Goal: Task Accomplishment & Management: Manage account settings

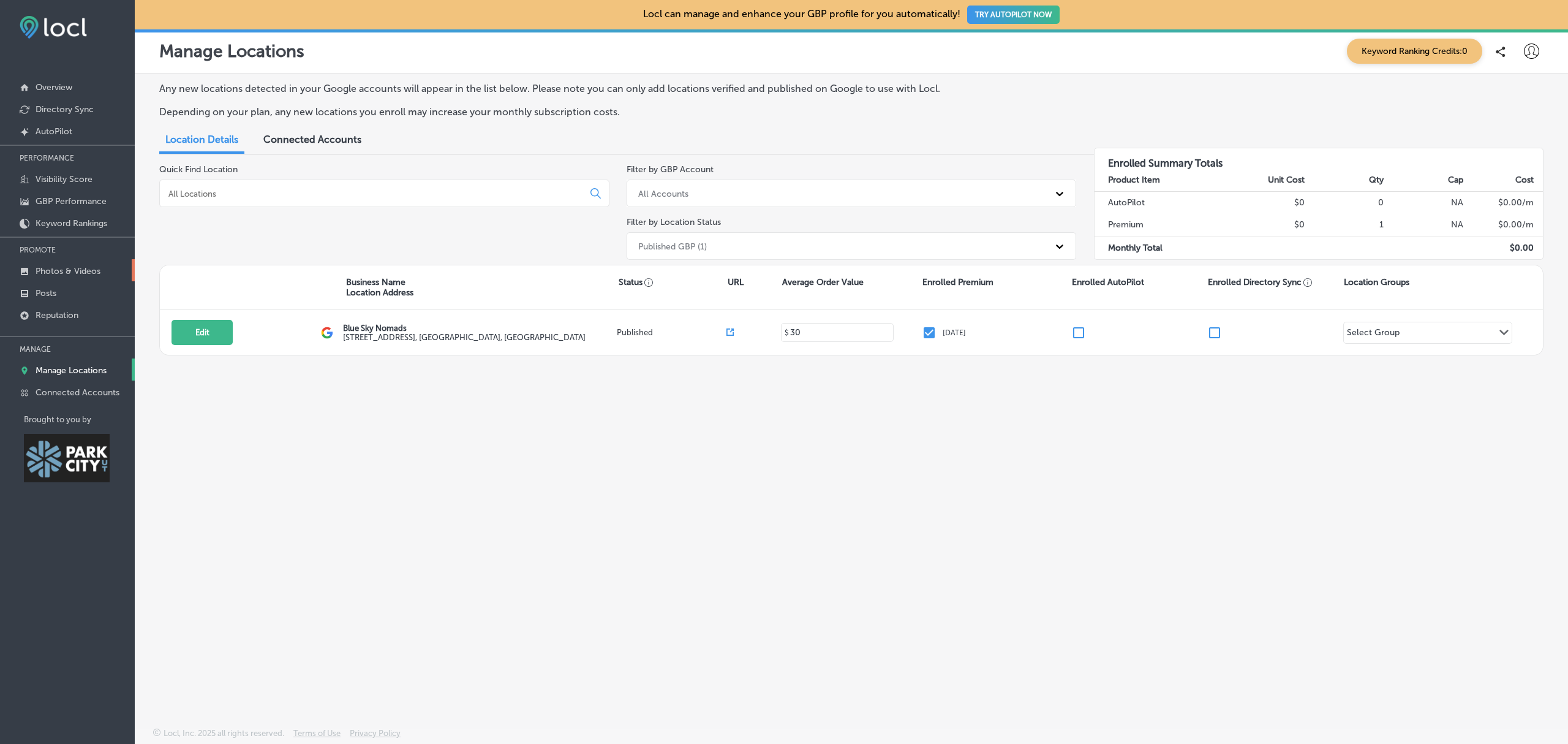
click at [106, 268] on link "Photos & Videos" at bounding box center [67, 270] width 135 height 22
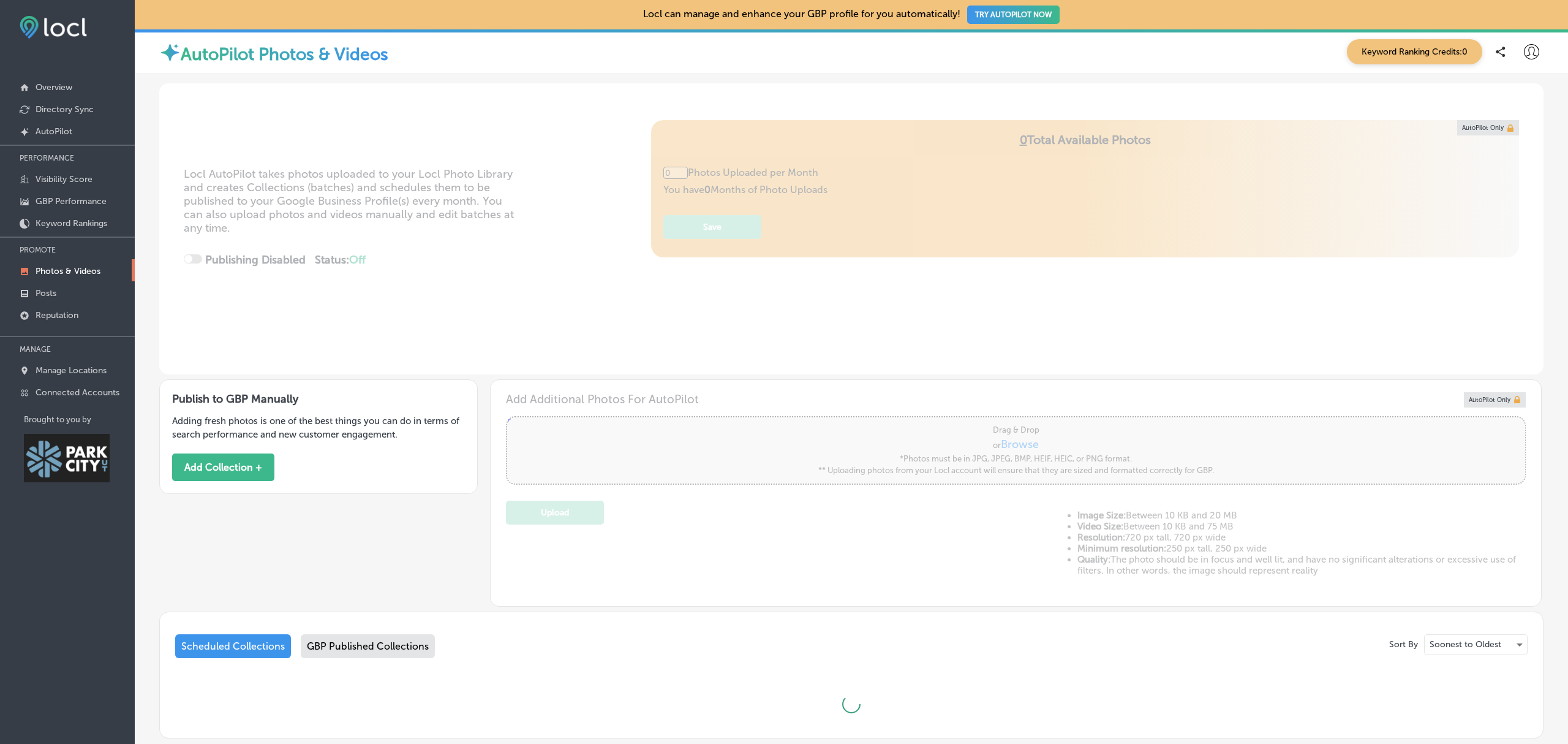
type input "5"
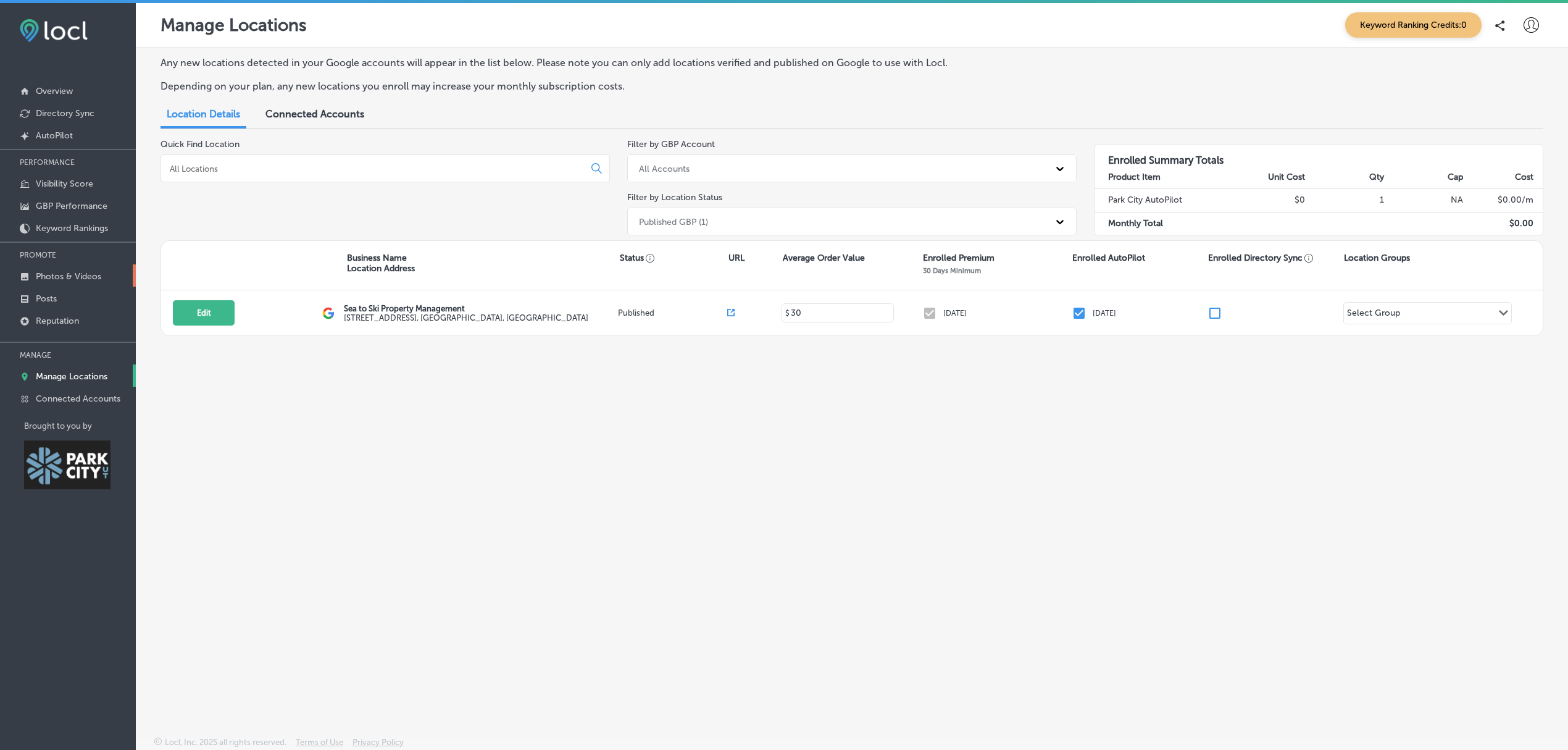
click at [60, 281] on p "Photos & Videos" at bounding box center [68, 276] width 66 height 10
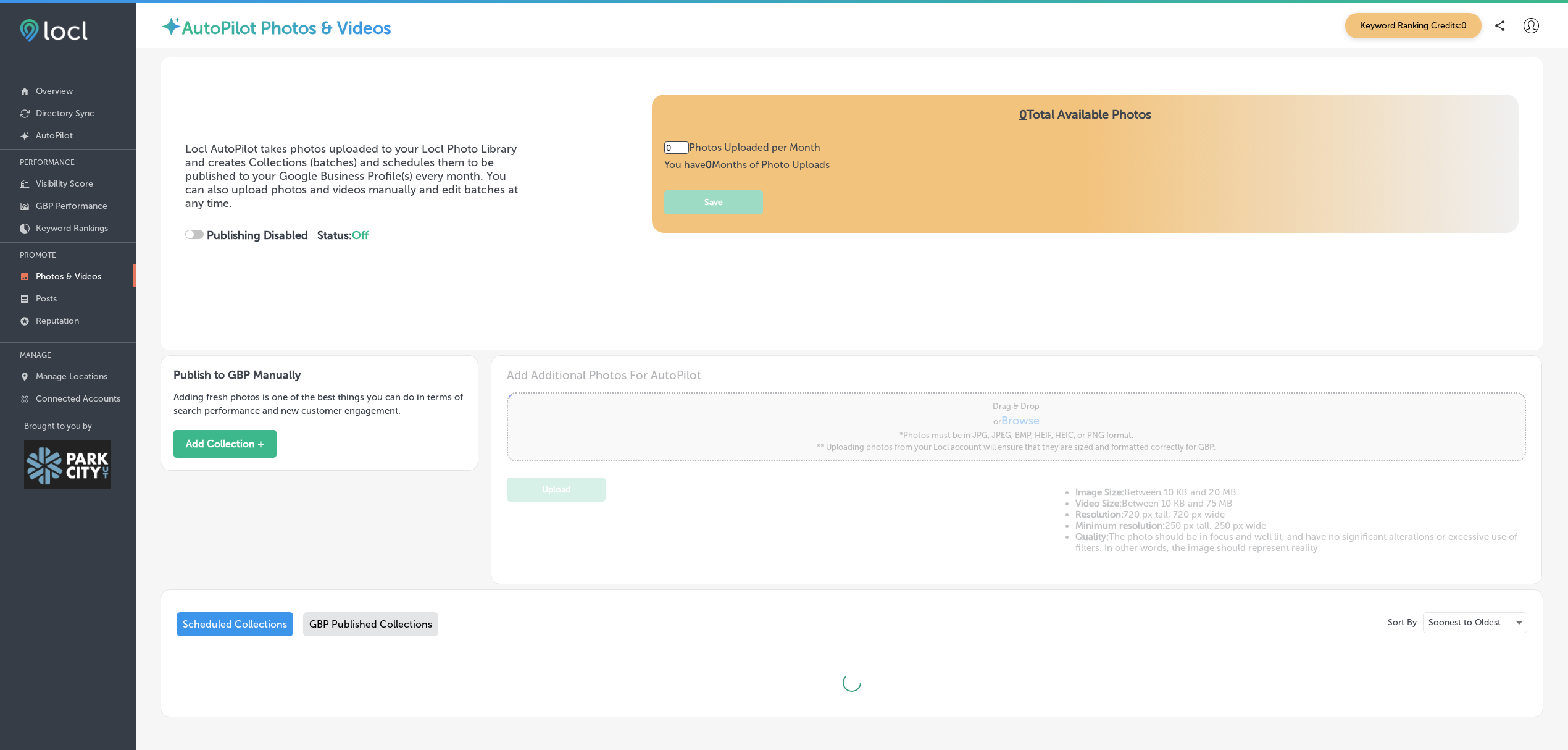
type input "5"
checkbox input "true"
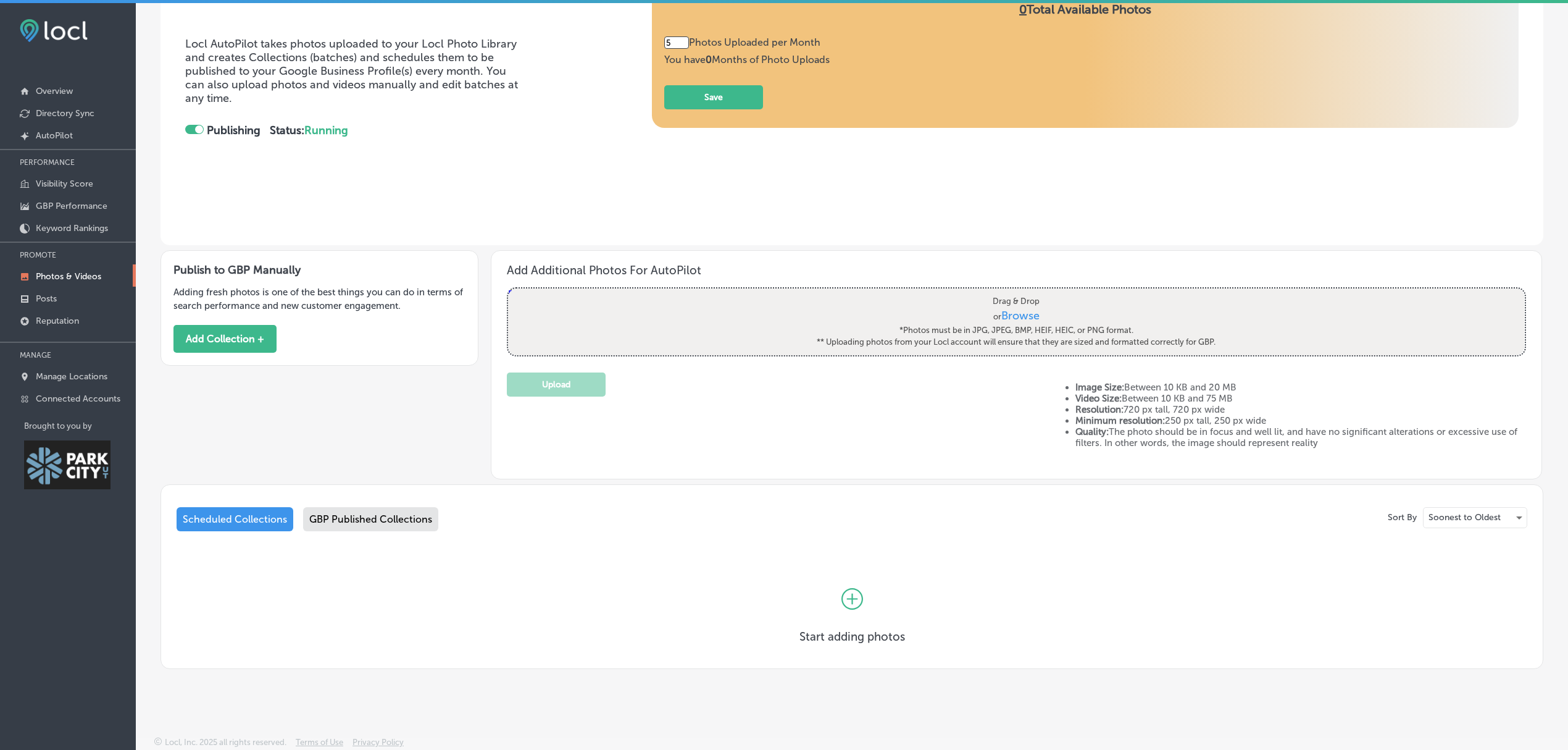
scroll to position [3, 0]
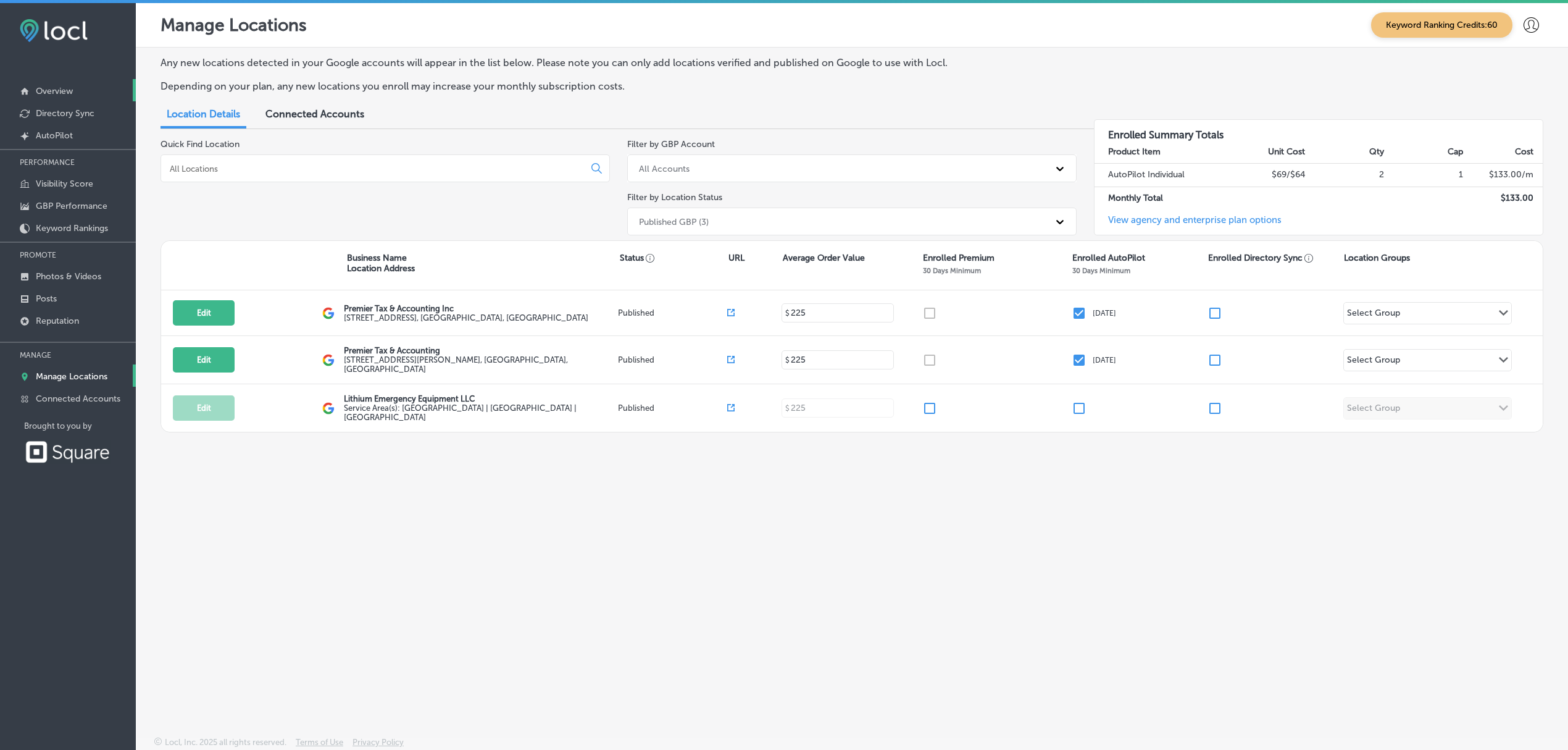
click at [77, 90] on link "Overview" at bounding box center [68, 90] width 136 height 22
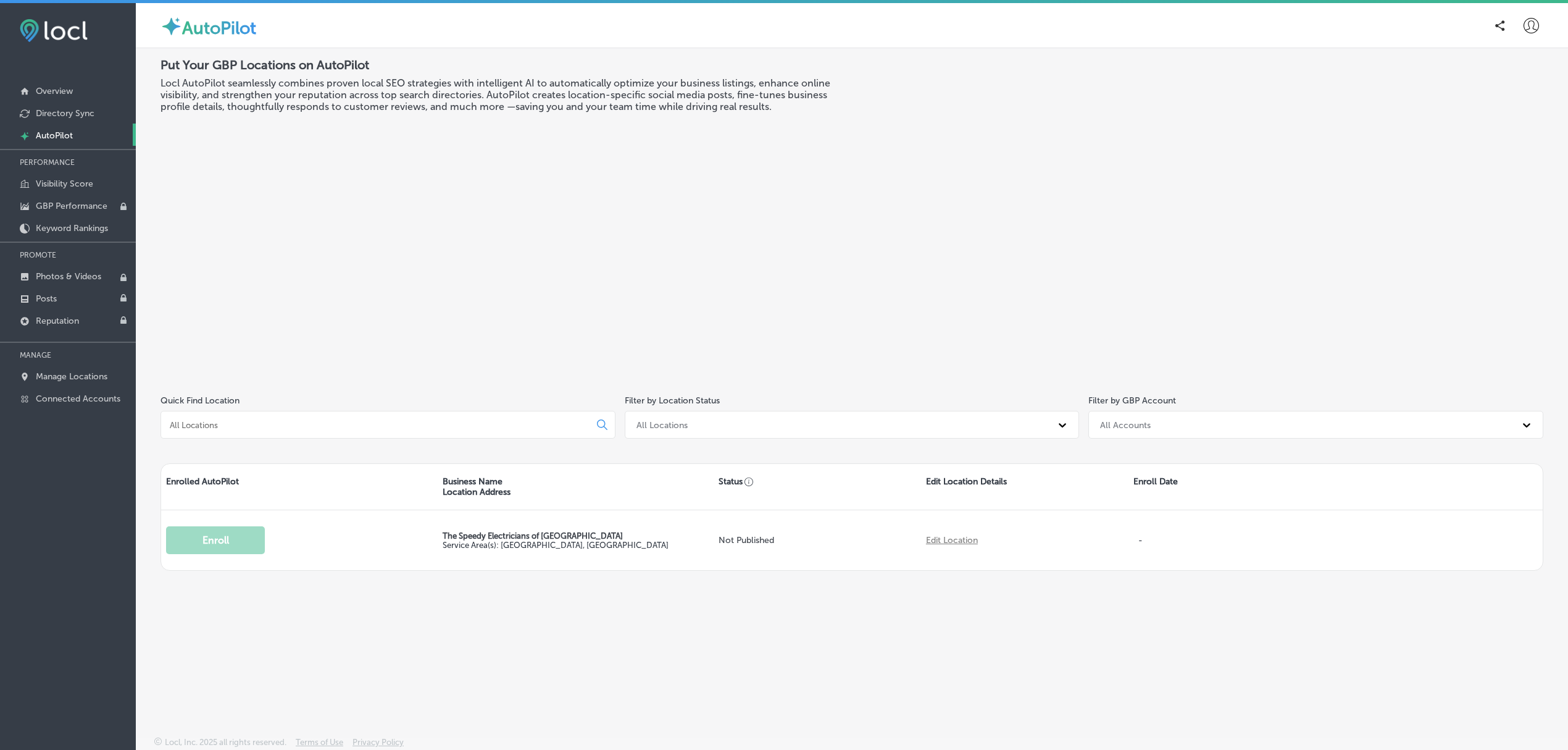
click at [1531, 33] on div at bounding box center [1530, 25] width 25 height 25
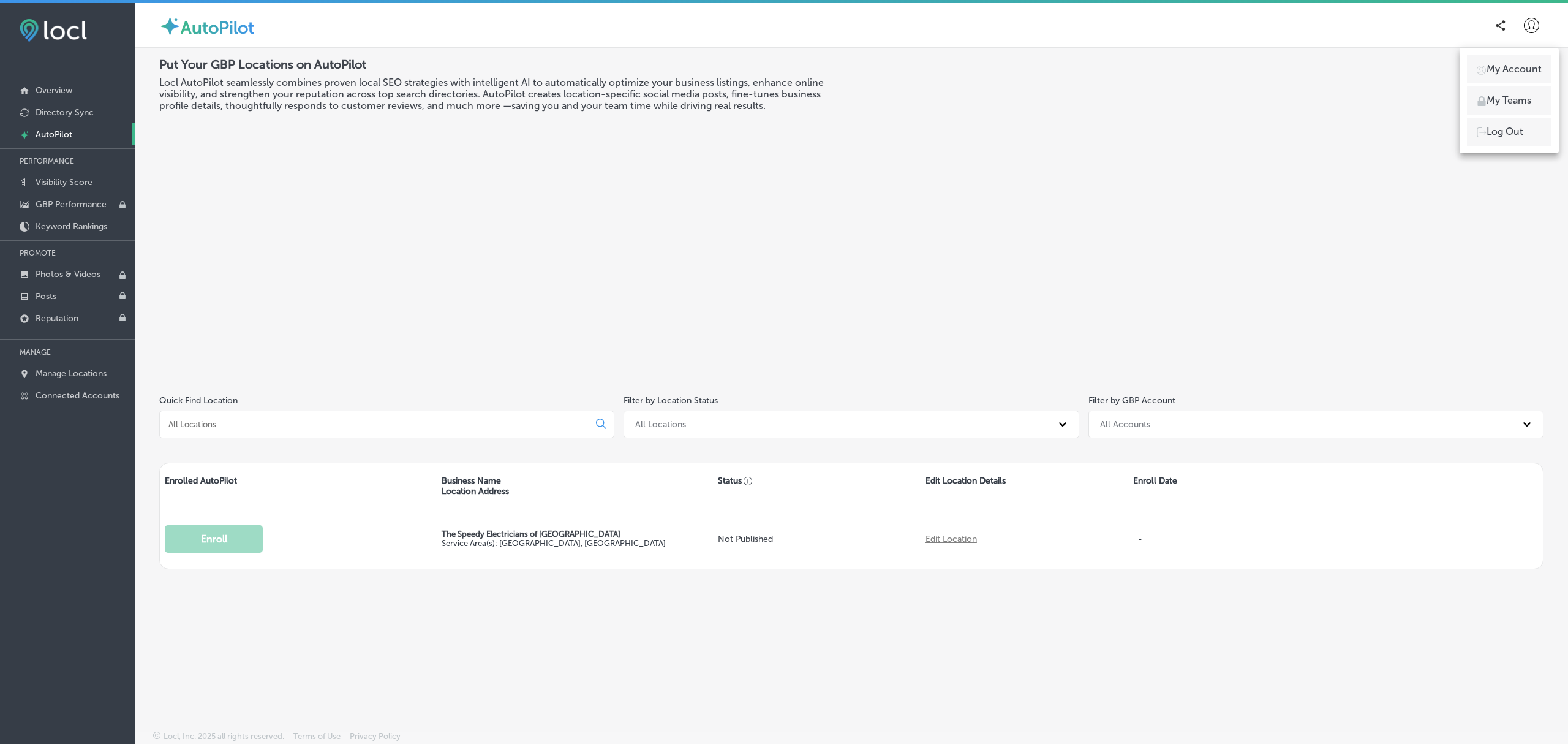
click at [1519, 70] on p "My Account" at bounding box center [1514, 69] width 55 height 14
select select "TH"
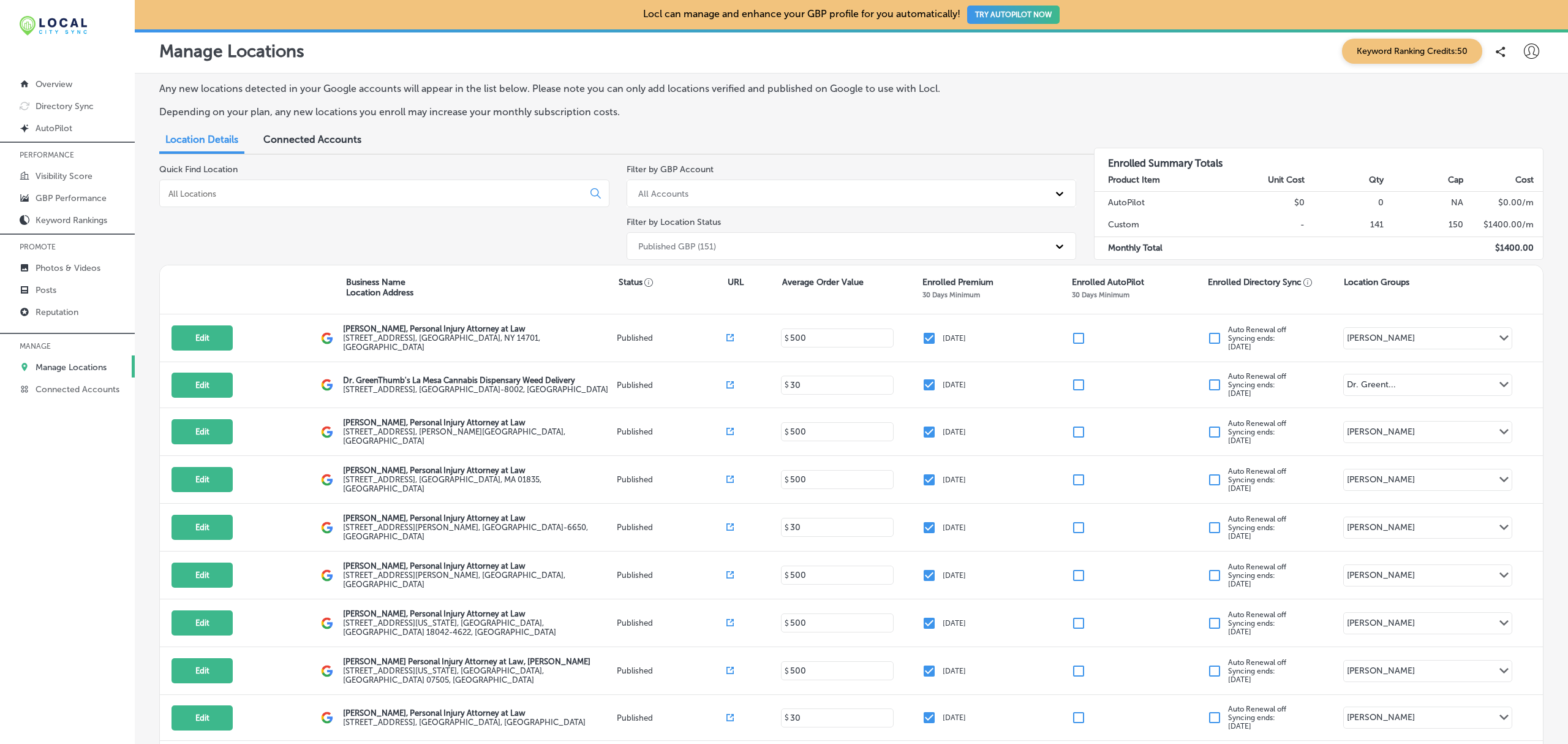
click at [1524, 54] on icon at bounding box center [1532, 51] width 15 height 15
click at [1515, 91] on p "My Account" at bounding box center [1514, 95] width 55 height 14
select select "US"
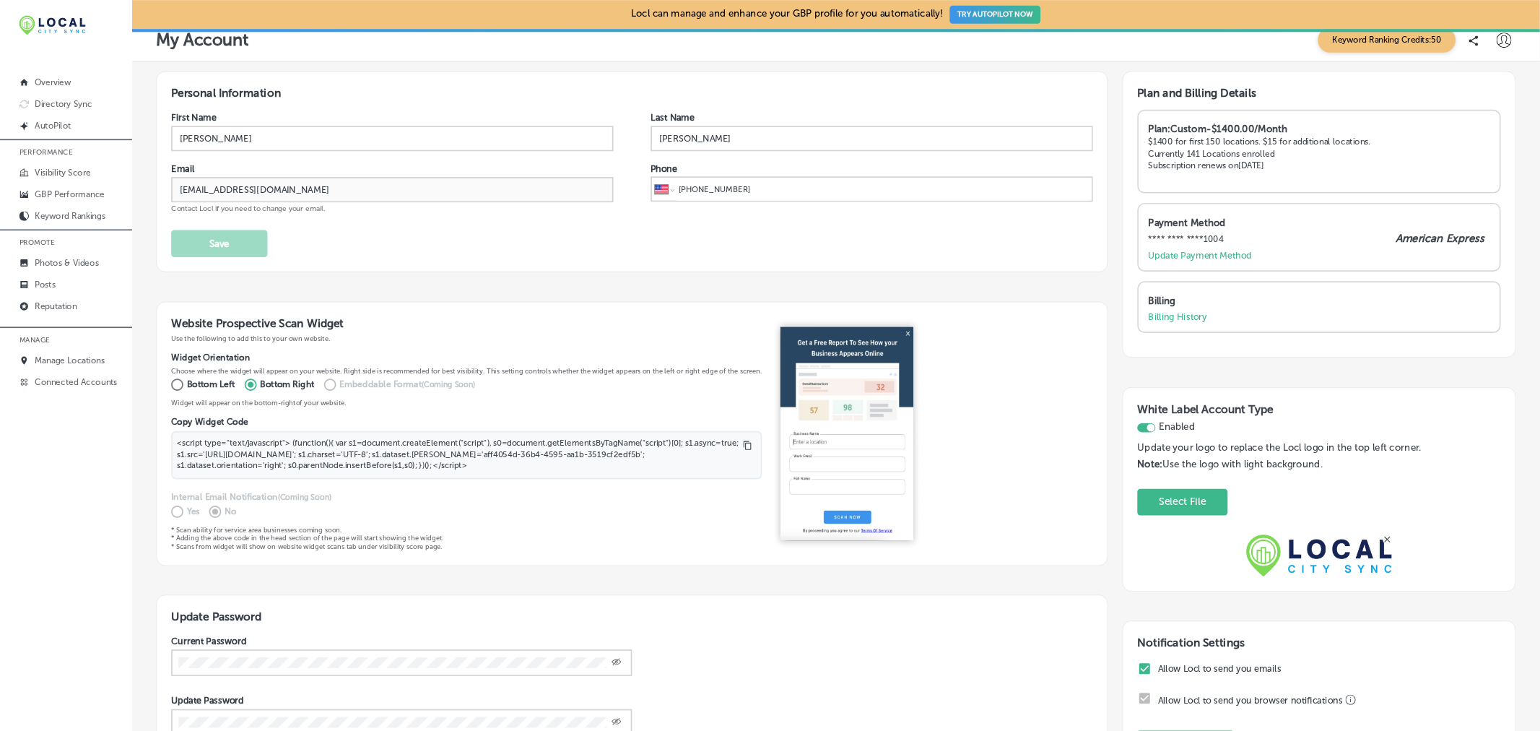
scroll to position [12, 0]
click at [1387, 380] on p "Billing History" at bounding box center [1414, 379] width 71 height 13
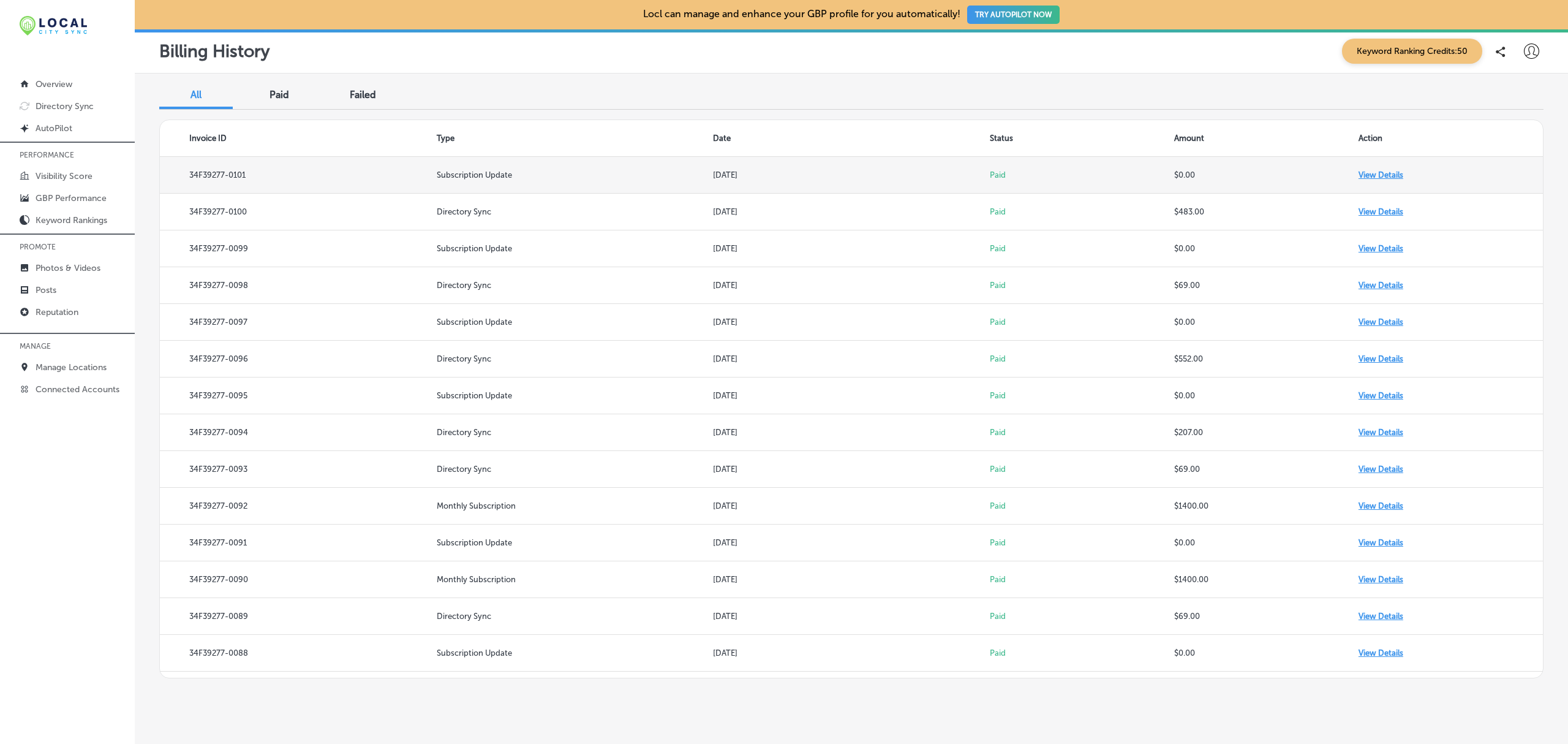
click at [1378, 171] on td "View Details" at bounding box center [1450, 175] width 184 height 36
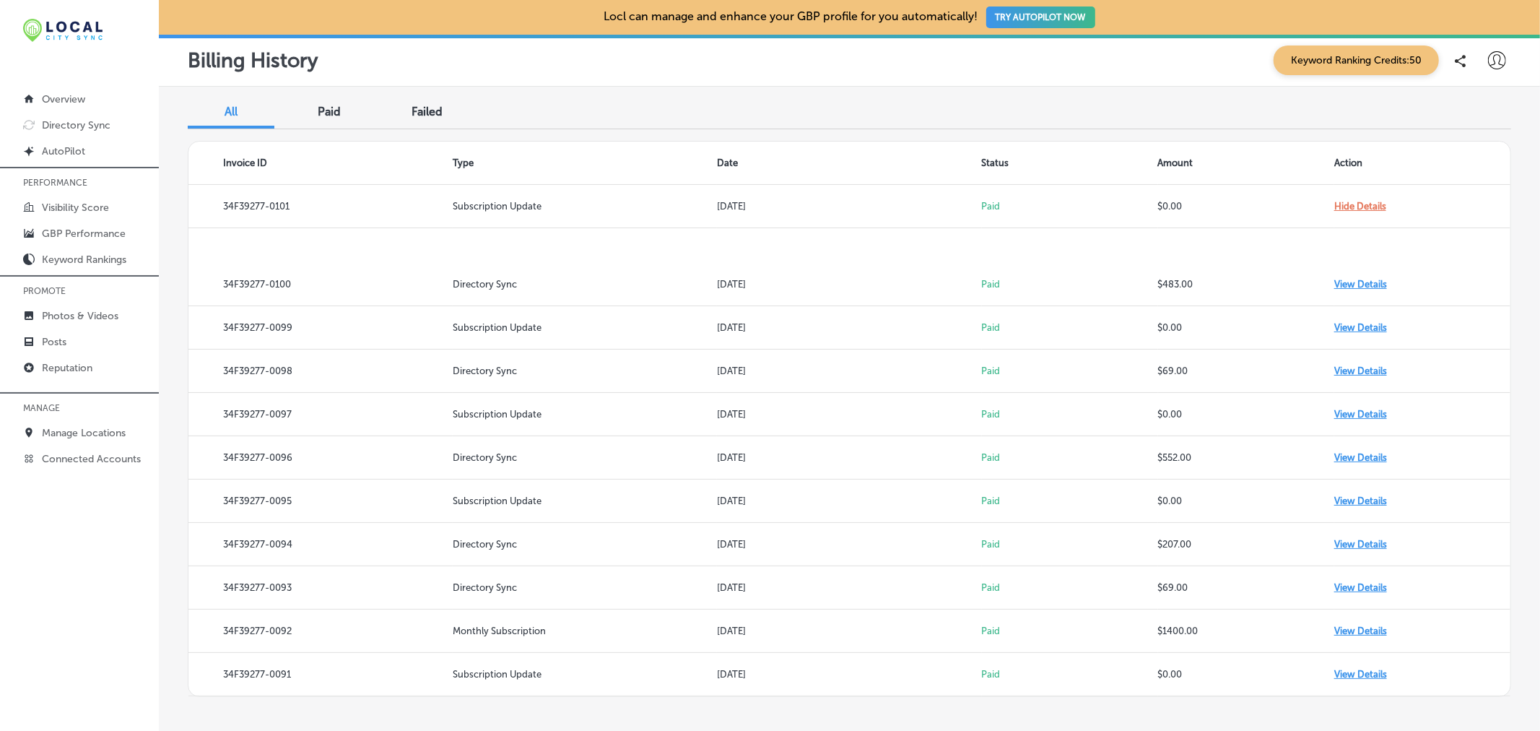
drag, startPoint x: 1665, startPoint y: 4, endPoint x: 1120, endPoint y: 87, distance: 551.5
click at [1120, 87] on div "All Paid Failed Invoice ID Type Date Status Amount Action 34F39277-0101 Subscri…" at bounding box center [849, 397] width 1381 height 621
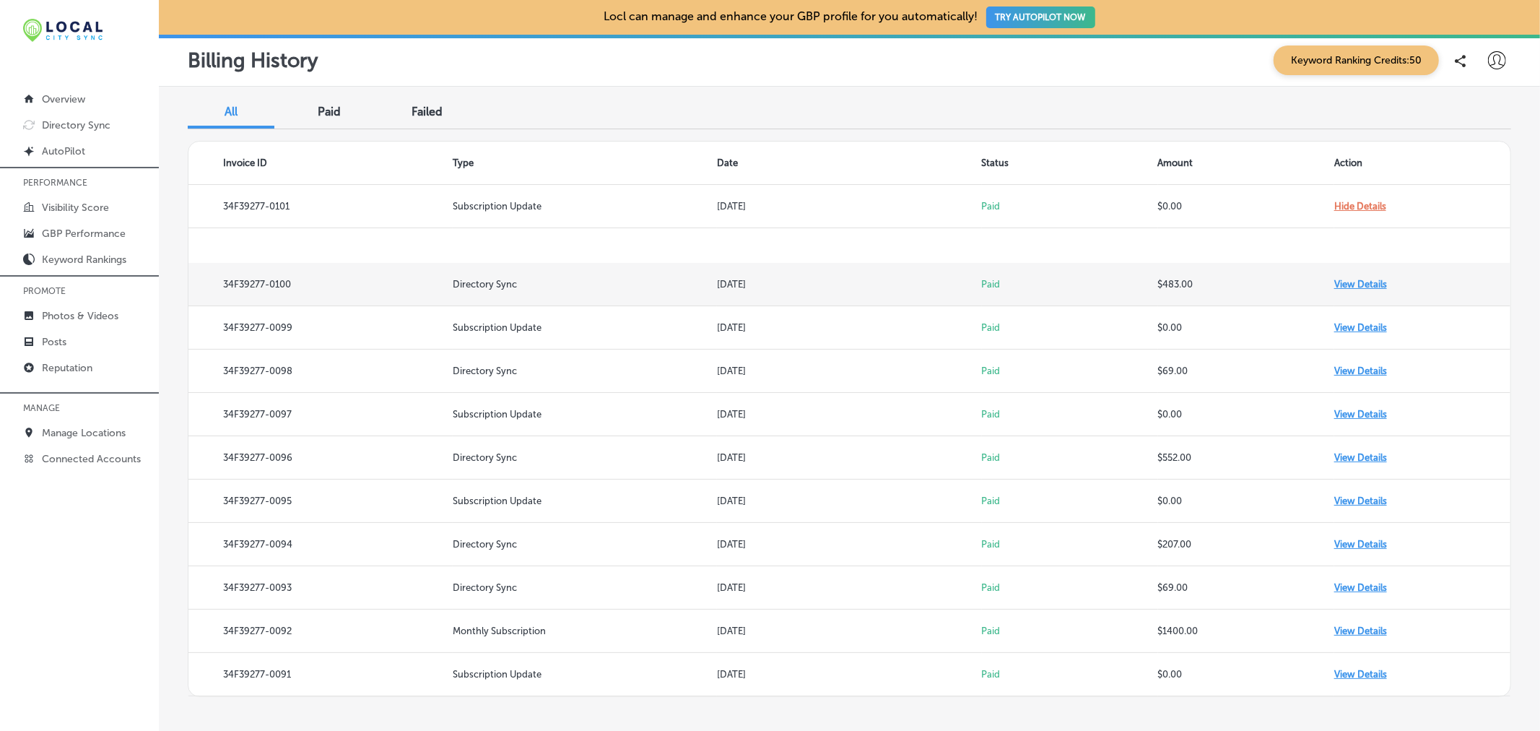
click at [1359, 282] on td "View Details" at bounding box center [1423, 284] width 176 height 43
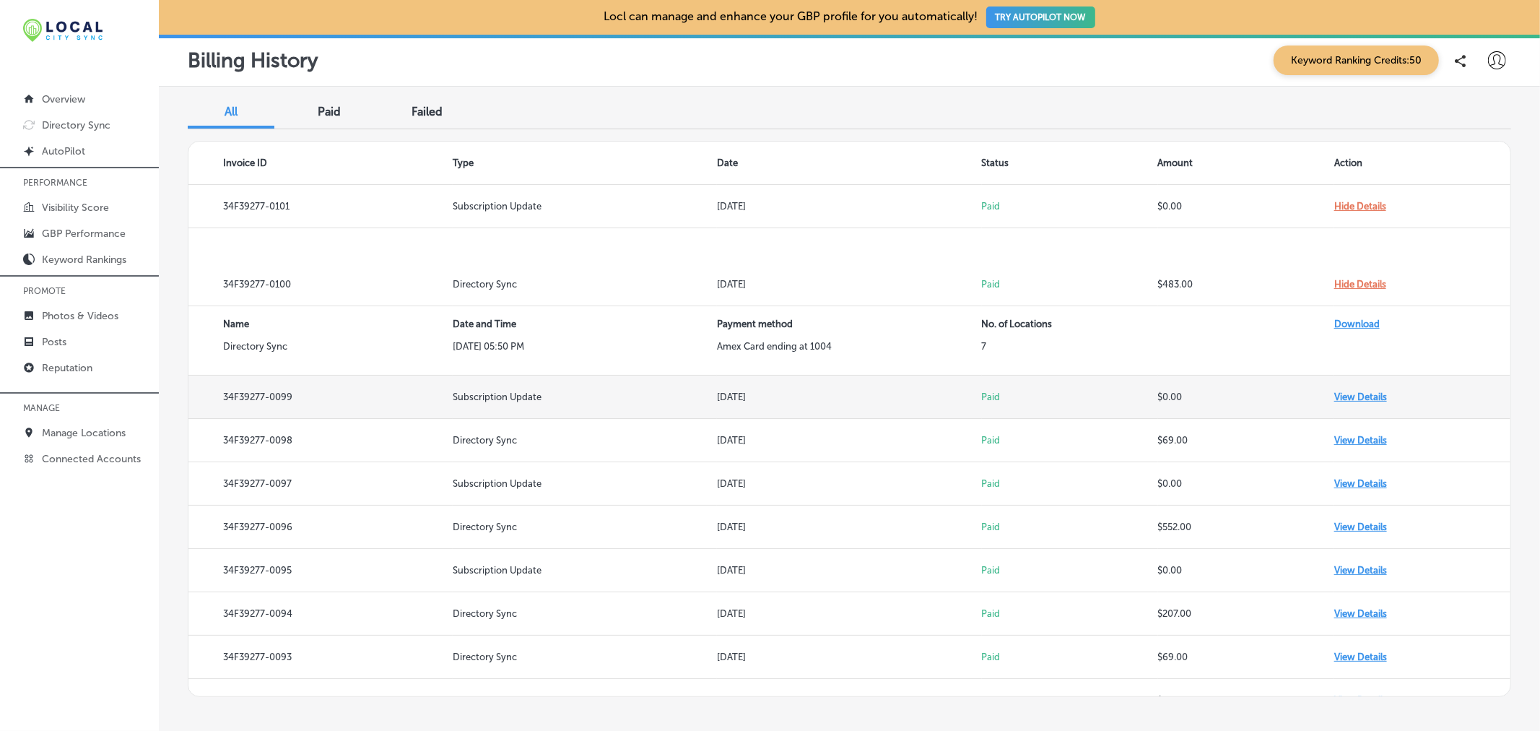
click at [1361, 396] on td "View Details" at bounding box center [1423, 397] width 176 height 43
